Goal: Transaction & Acquisition: Purchase product/service

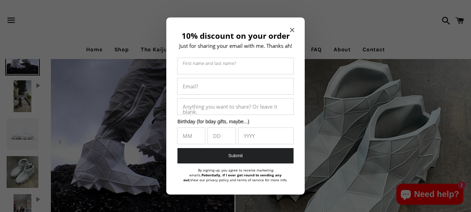
click at [291, 29] on icon "Close modal" at bounding box center [292, 30] width 4 height 4
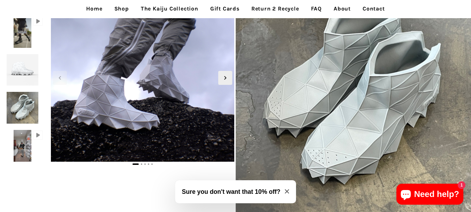
scroll to position [50, 0]
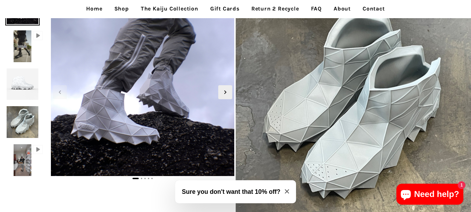
click at [330, 74] on img at bounding box center [354, 109] width 236 height 236
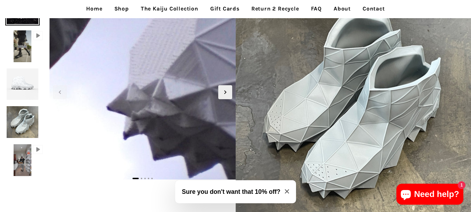
click at [142, 97] on img at bounding box center [148, 16] width 1255 height 1255
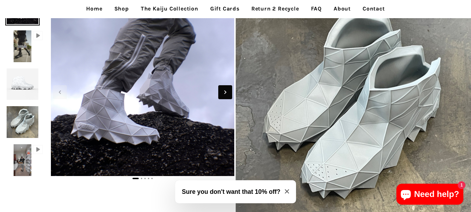
click at [224, 93] on icon "Next slide" at bounding box center [225, 92] width 8 height 8
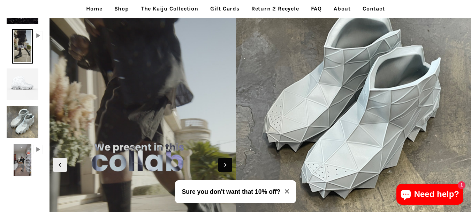
click at [226, 162] on icon "Next slide" at bounding box center [225, 165] width 8 height 8
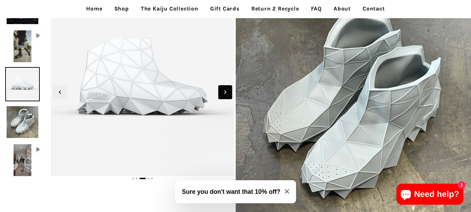
click at [227, 92] on icon "Next slide" at bounding box center [225, 92] width 8 height 8
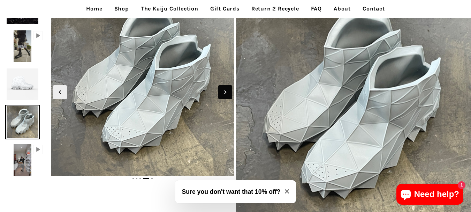
click at [227, 92] on icon "Next slide" at bounding box center [225, 92] width 8 height 8
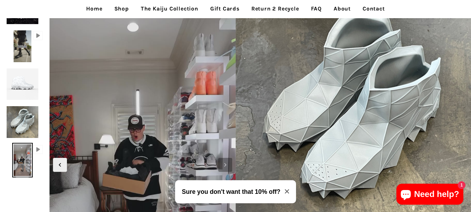
click at [226, 165] on icon "Next slide" at bounding box center [225, 165] width 8 height 8
click at [224, 160] on span "Next slide" at bounding box center [225, 165] width 14 height 14
click at [222, 165] on icon "Next slide" at bounding box center [225, 165] width 8 height 8
click at [230, 164] on span "Next slide" at bounding box center [225, 165] width 14 height 14
click at [226, 164] on icon "Next slide" at bounding box center [225, 165] width 8 height 8
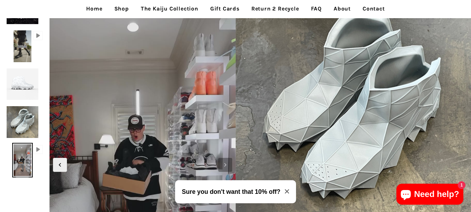
click at [226, 164] on icon "Next slide" at bounding box center [225, 165] width 8 height 8
click at [227, 164] on icon "Next slide" at bounding box center [225, 165] width 8 height 8
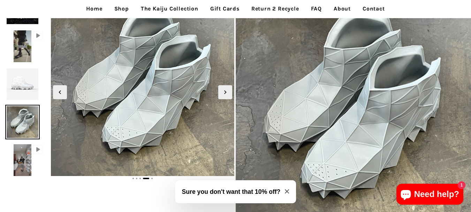
click at [223, 92] on icon "Next slide" at bounding box center [225, 92] width 8 height 8
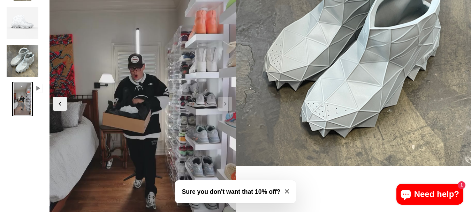
scroll to position [0, 0]
